Goal: Task Accomplishment & Management: Use online tool/utility

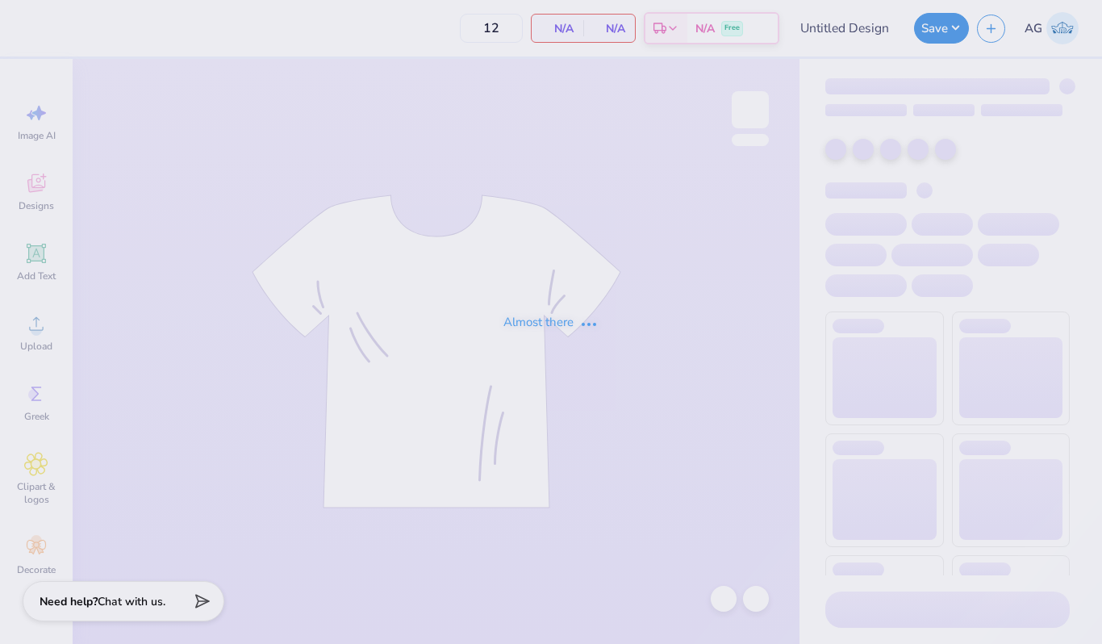
type input "[PERSON_NAME]"
type input "50"
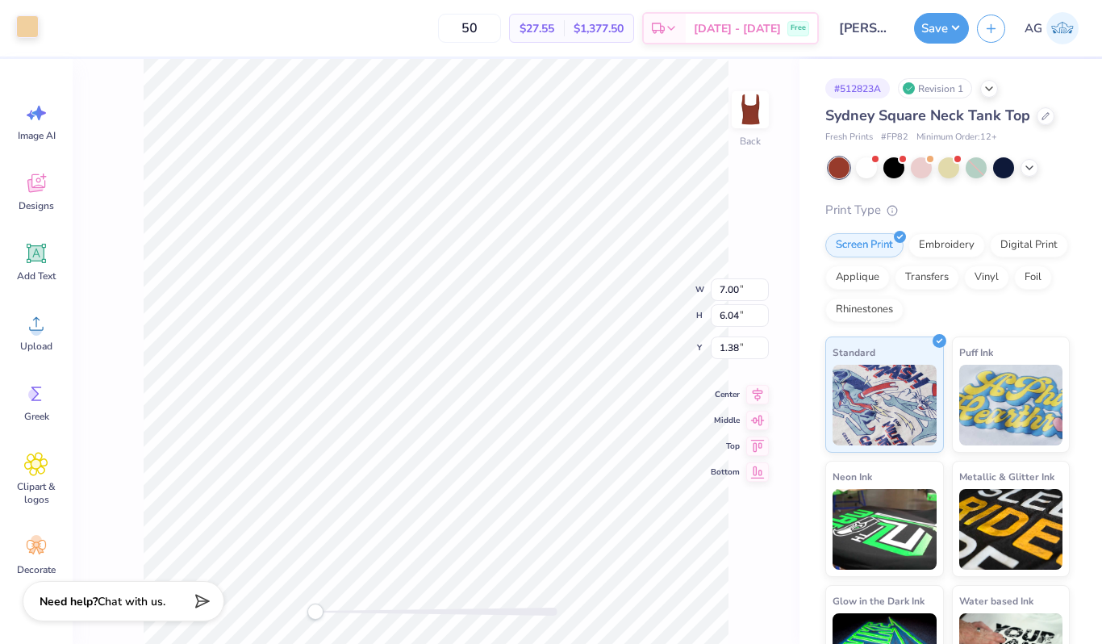
click at [31, 34] on div at bounding box center [27, 26] width 23 height 23
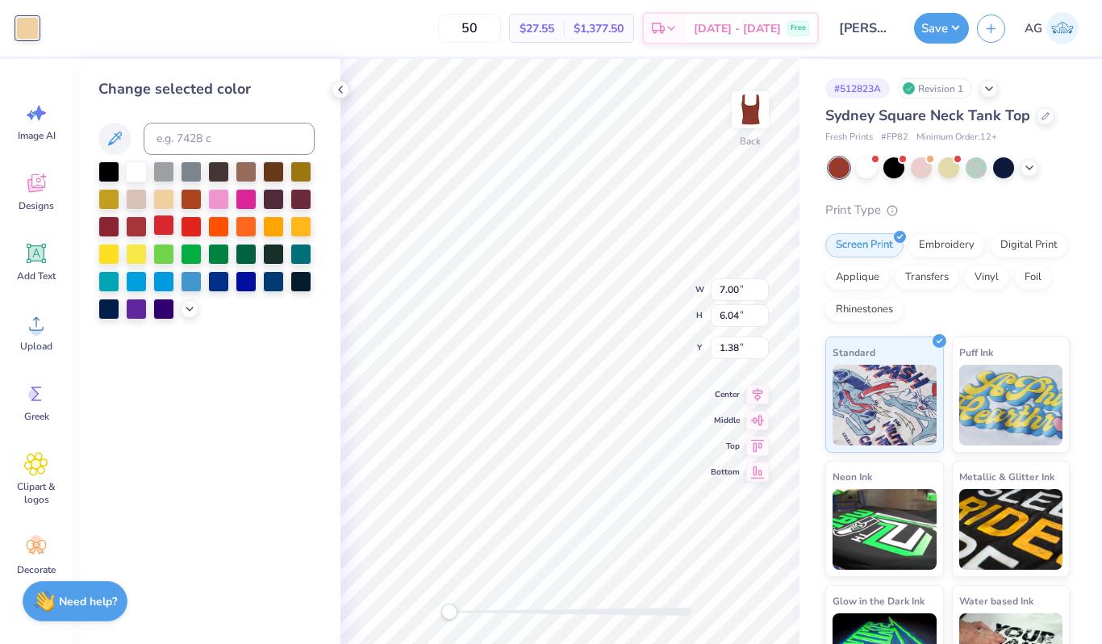
click at [165, 220] on div at bounding box center [163, 225] width 21 height 21
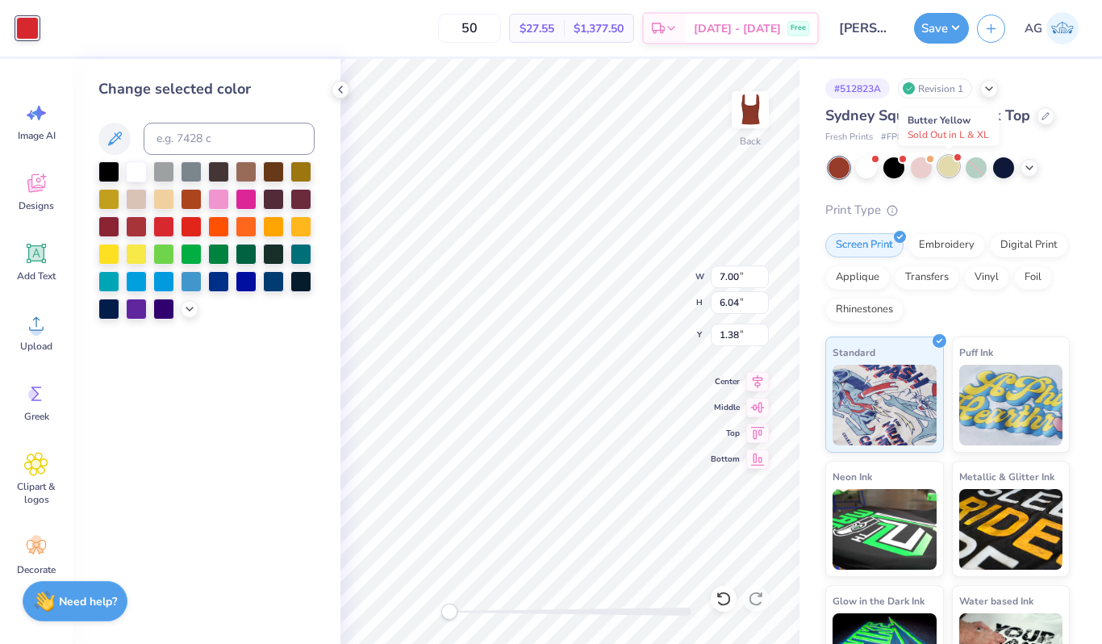
click at [953, 171] on div at bounding box center [948, 166] width 21 height 21
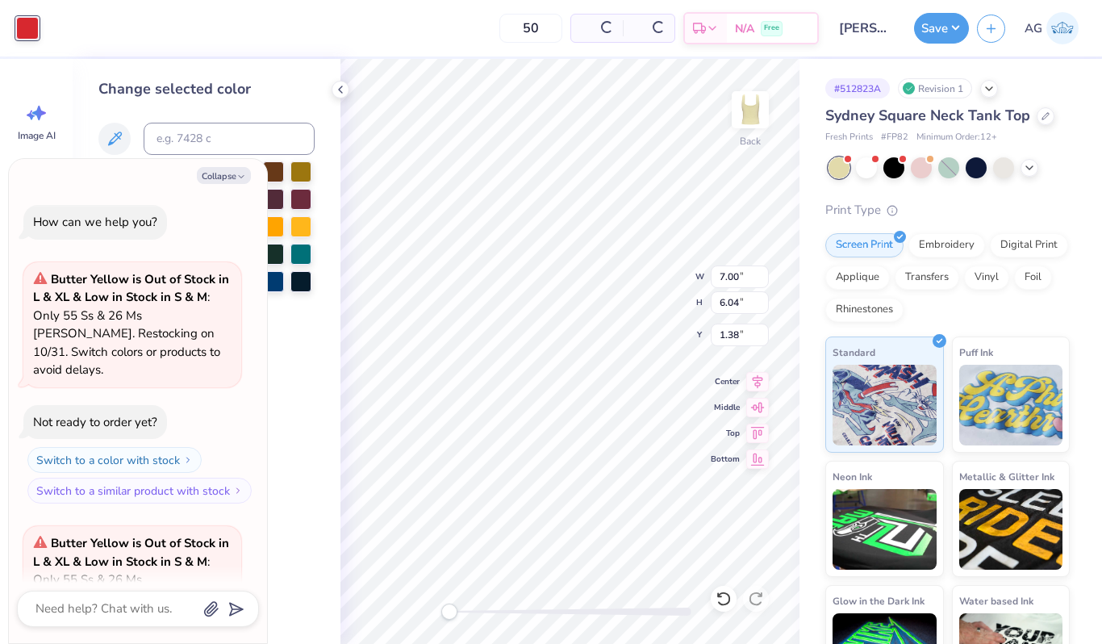
scroll to position [161, 0]
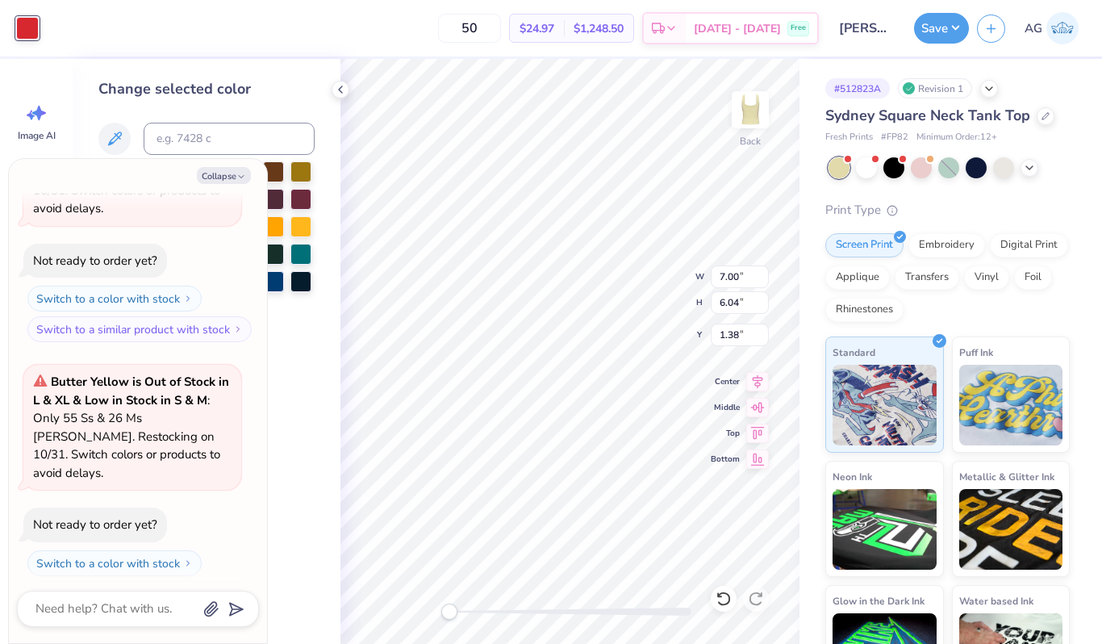
click at [317, 126] on div "Change selected color" at bounding box center [207, 351] width 268 height 585
click at [236, 175] on button "Collapse" at bounding box center [224, 175] width 54 height 17
type textarea "x"
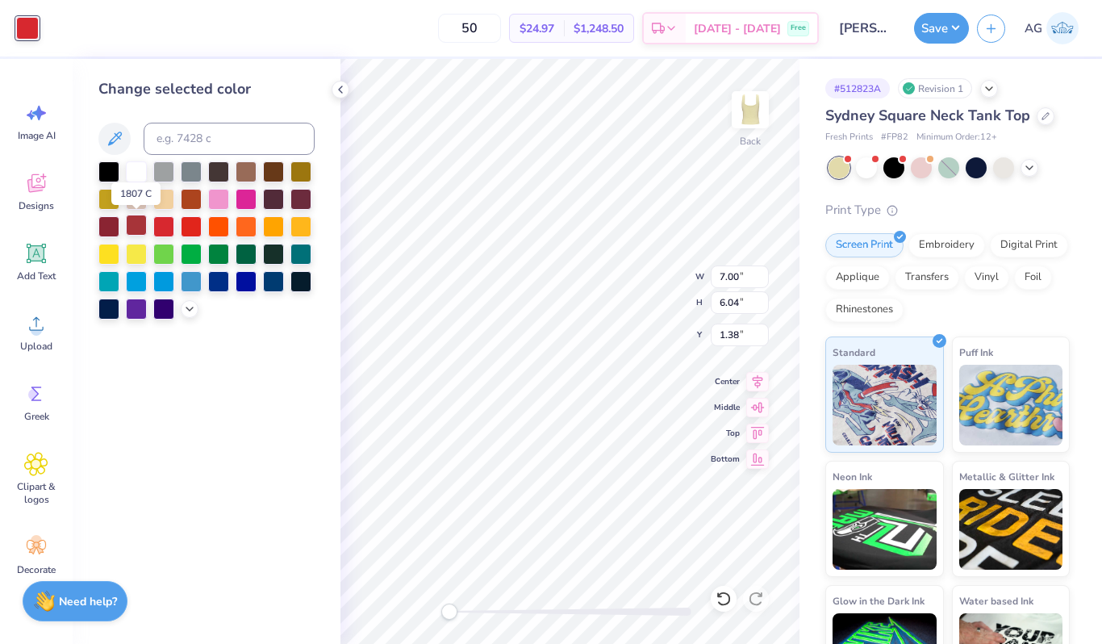
click at [137, 222] on div at bounding box center [136, 225] width 21 height 21
click at [109, 220] on div at bounding box center [108, 225] width 21 height 21
click at [143, 224] on div at bounding box center [136, 225] width 21 height 21
click at [172, 228] on div at bounding box center [163, 225] width 21 height 21
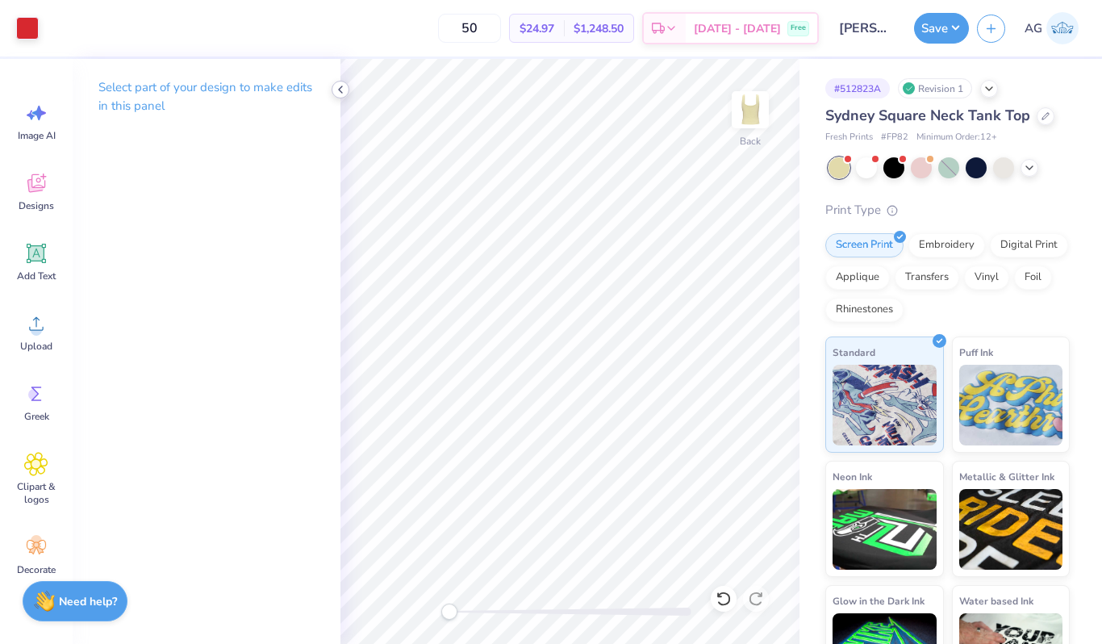
click at [336, 88] on icon at bounding box center [340, 89] width 13 height 13
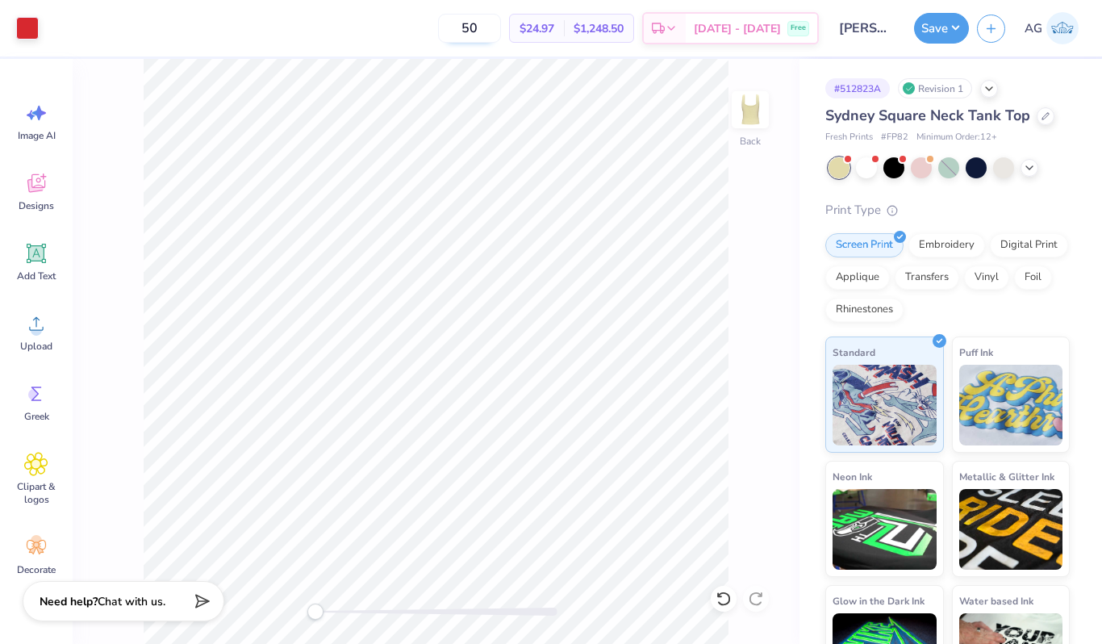
click at [501, 27] on input "50" at bounding box center [469, 28] width 63 height 29
type input "40"
drag, startPoint x: 544, startPoint y: 28, endPoint x: 582, endPoint y: 19, distance: 38.9
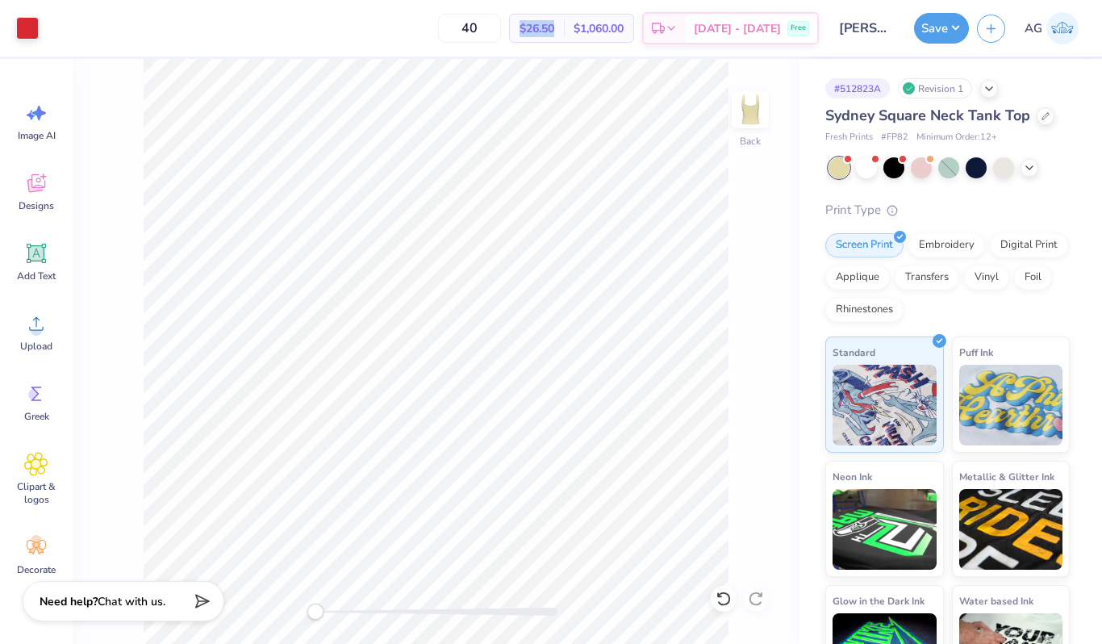
click at [564, 20] on div "$26.50 Per Item" at bounding box center [537, 28] width 54 height 27
copy span "$26.50"
click at [926, 30] on button "Save" at bounding box center [941, 25] width 55 height 31
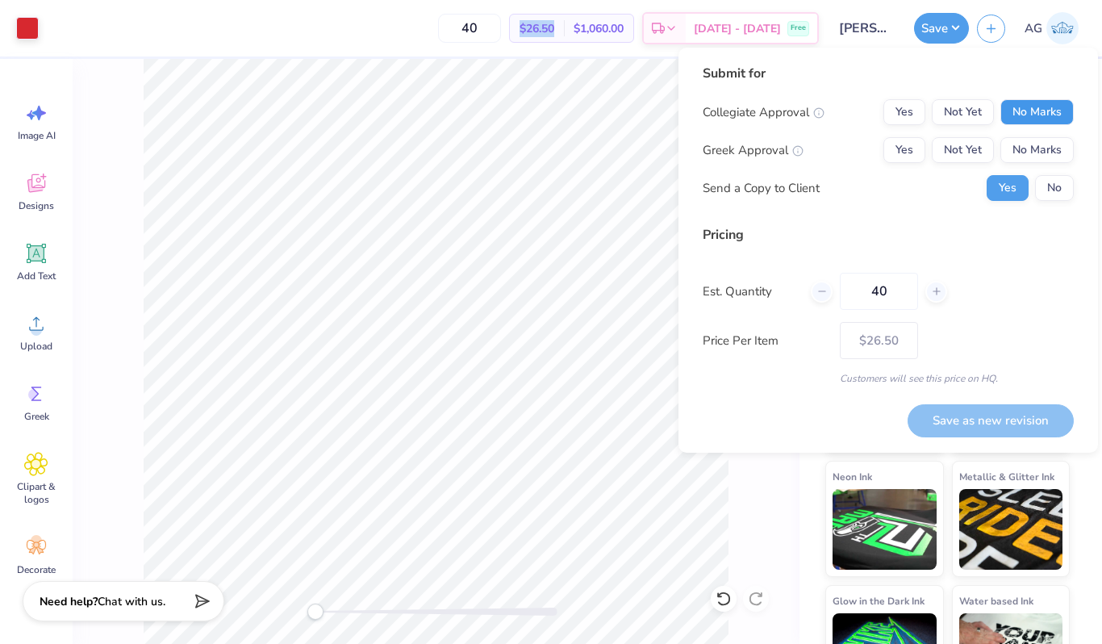
click at [1031, 114] on button "No Marks" at bounding box center [1037, 112] width 73 height 26
click at [912, 144] on button "Yes" at bounding box center [905, 150] width 42 height 26
click at [1006, 422] on button "Save as new revision" at bounding box center [991, 420] width 166 height 33
type input "$26.50"
